Goal: Task Accomplishment & Management: Complete application form

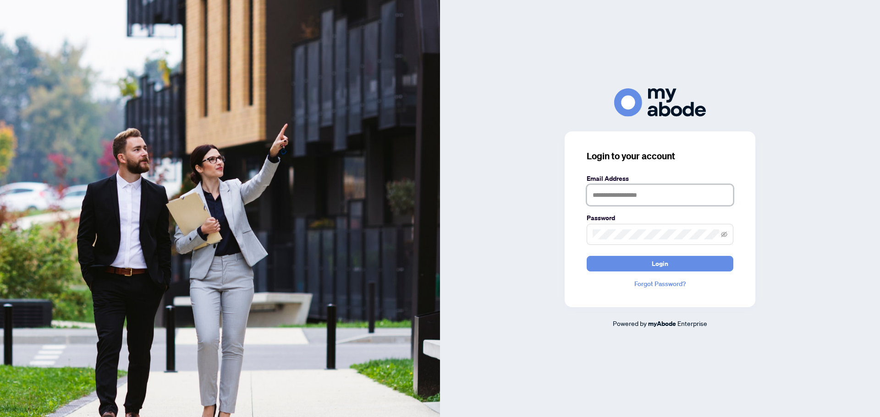
type input "**********"
click at [620, 259] on button "Login" at bounding box center [659, 264] width 147 height 16
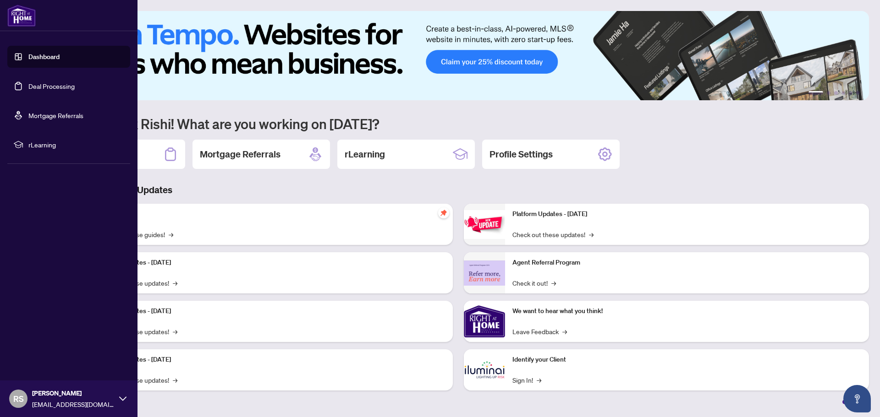
click at [31, 85] on link "Deal Processing" at bounding box center [51, 86] width 46 height 8
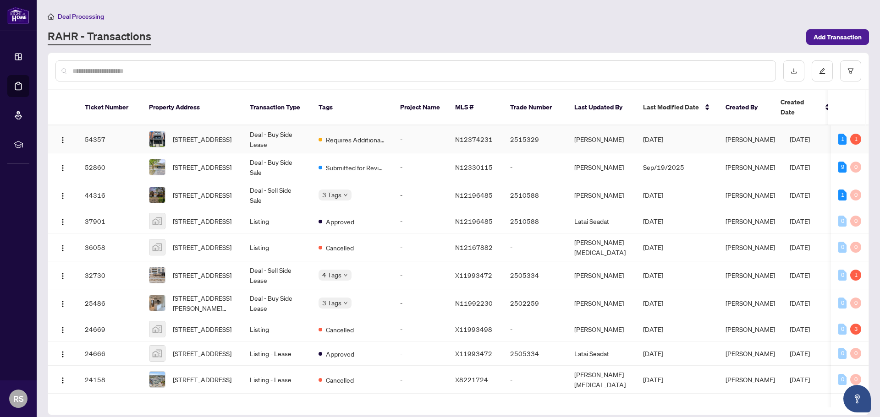
click at [392, 138] on td "Requires Additional Docs" at bounding box center [352, 140] width 82 height 28
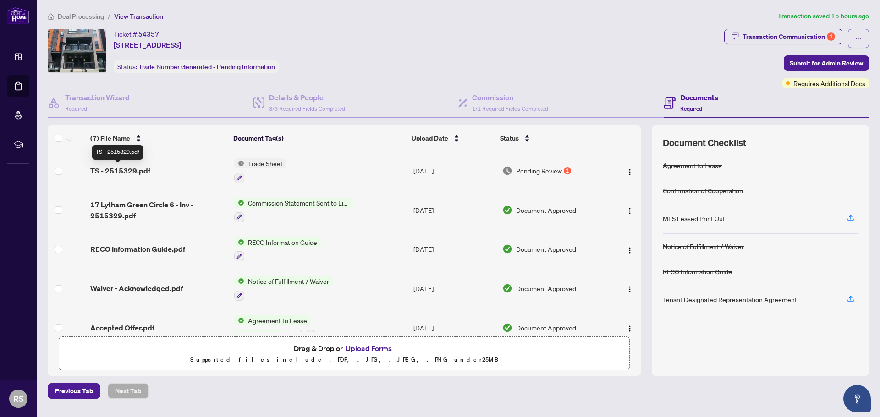
click at [131, 170] on span "TS - 2515329.pdf" at bounding box center [120, 170] width 60 height 11
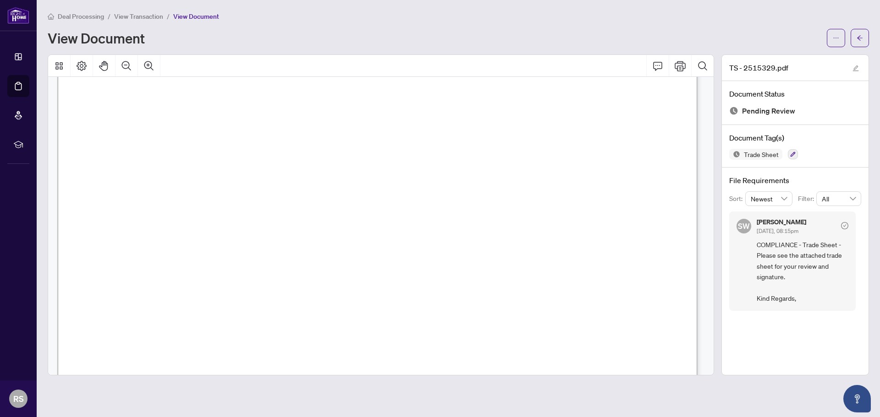
scroll to position [206, 0]
click at [679, 72] on button "Print" at bounding box center [680, 66] width 22 height 22
click at [834, 43] on span "button" at bounding box center [835, 38] width 6 height 15
click at [786, 59] on span "Download" at bounding box center [803, 58] width 70 height 10
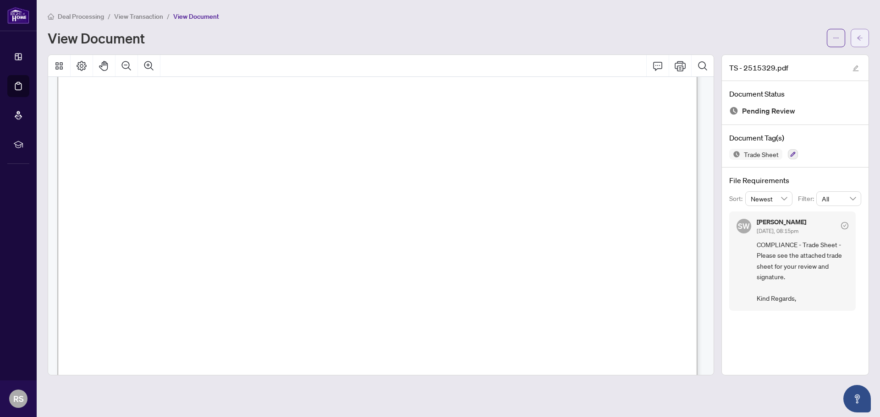
click at [855, 29] on div "Deal Processing / View Transaction / View Document View Document" at bounding box center [458, 29] width 821 height 36
click at [861, 32] on span "button" at bounding box center [859, 38] width 6 height 15
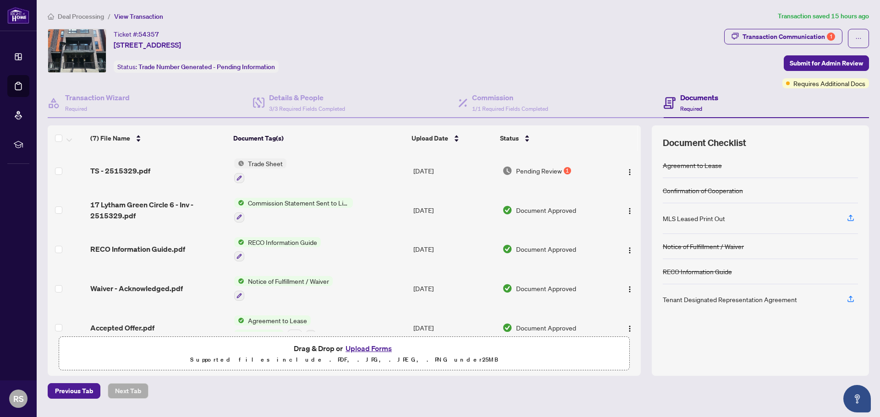
click at [353, 339] on span "Drag & Drop or Upload Forms Supported files include .PDF, .JPG, .JPEG, .PNG und…" at bounding box center [344, 354] width 570 height 34
click at [361, 348] on button "Upload Forms" at bounding box center [369, 349] width 52 height 12
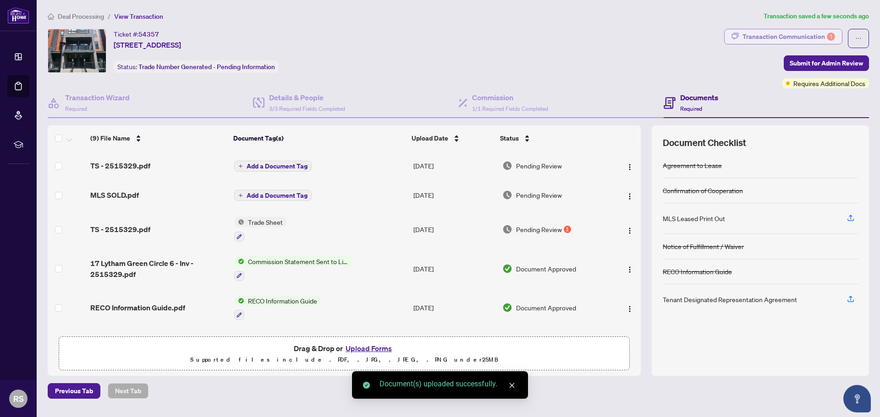
click at [803, 38] on div "Transaction Communication 1" at bounding box center [788, 36] width 93 height 15
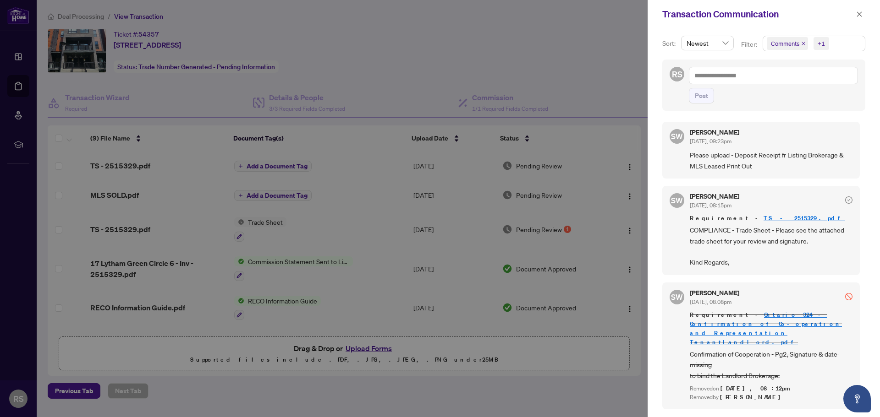
scroll to position [2, 0]
click at [859, 11] on icon "close" at bounding box center [859, 14] width 6 height 6
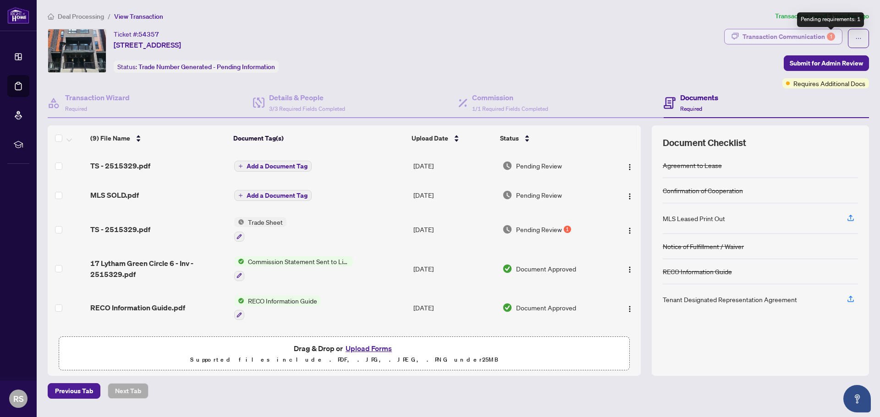
click at [824, 38] on div "Transaction Communication 1" at bounding box center [788, 36] width 93 height 15
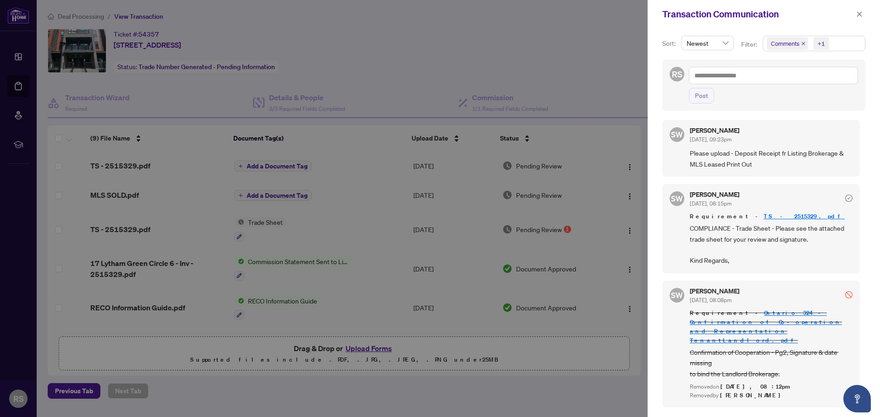
click at [614, 63] on div at bounding box center [440, 208] width 880 height 417
click at [861, 13] on icon "close" at bounding box center [859, 14] width 6 height 6
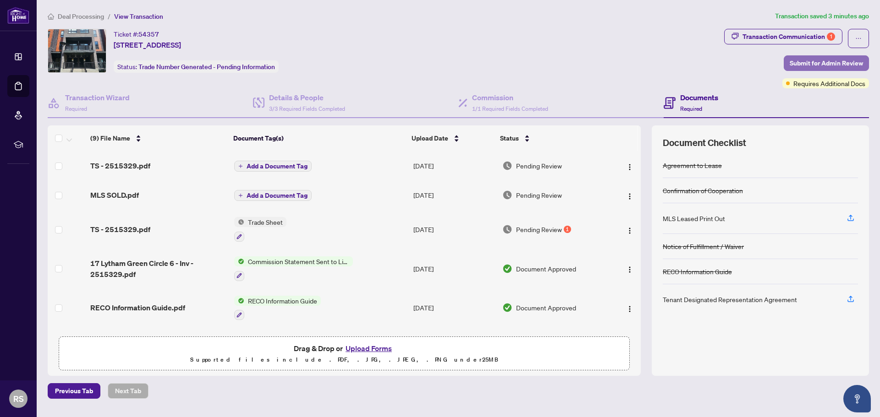
click at [815, 63] on span "Submit for Admin Review" at bounding box center [825, 63] width 73 height 15
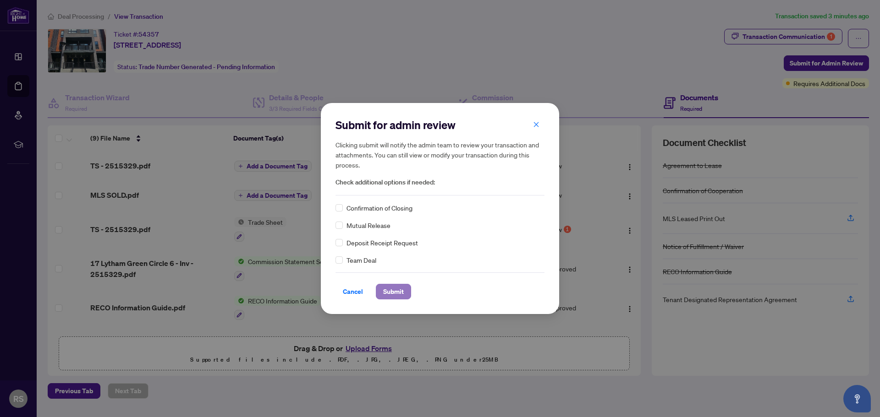
click at [383, 294] on span "Submit" at bounding box center [393, 292] width 21 height 15
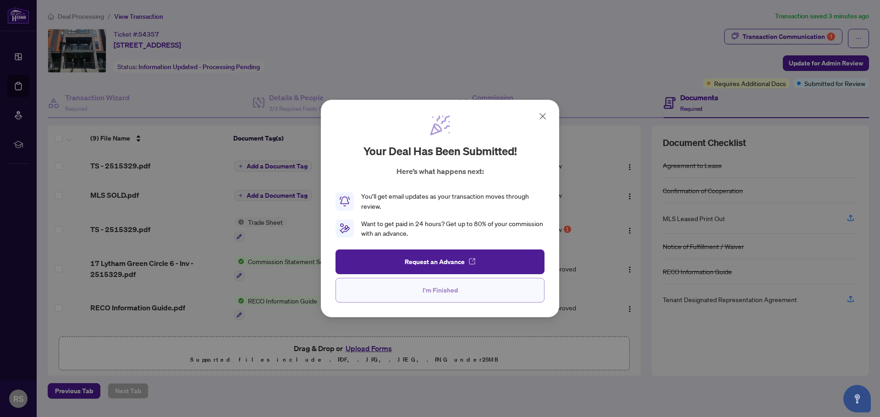
click at [485, 298] on button "I'm Finished" at bounding box center [439, 290] width 209 height 25
